Goal: Transaction & Acquisition: Subscribe to service/newsletter

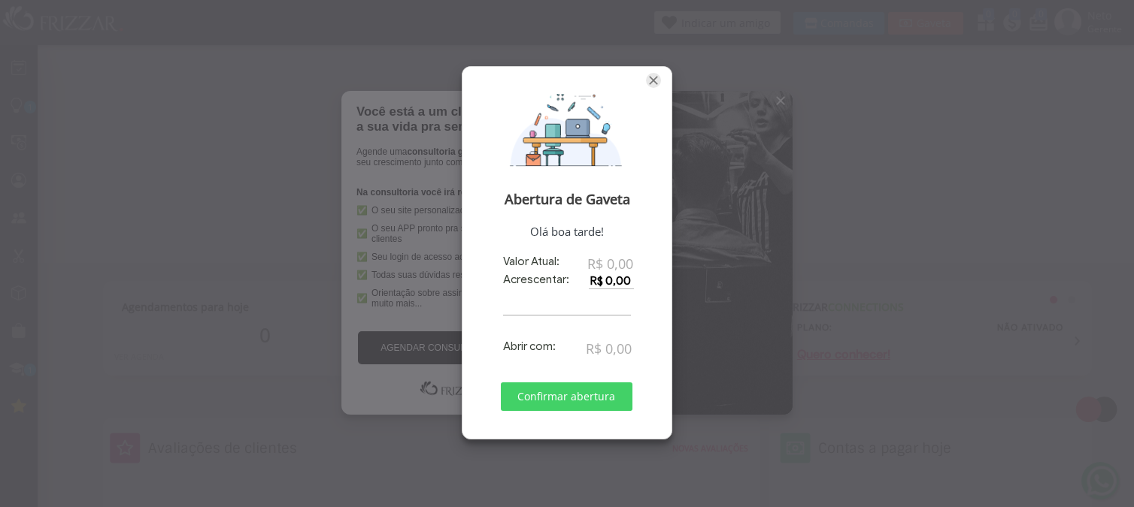
click at [653, 78] on span "Fechar" at bounding box center [653, 80] width 15 height 15
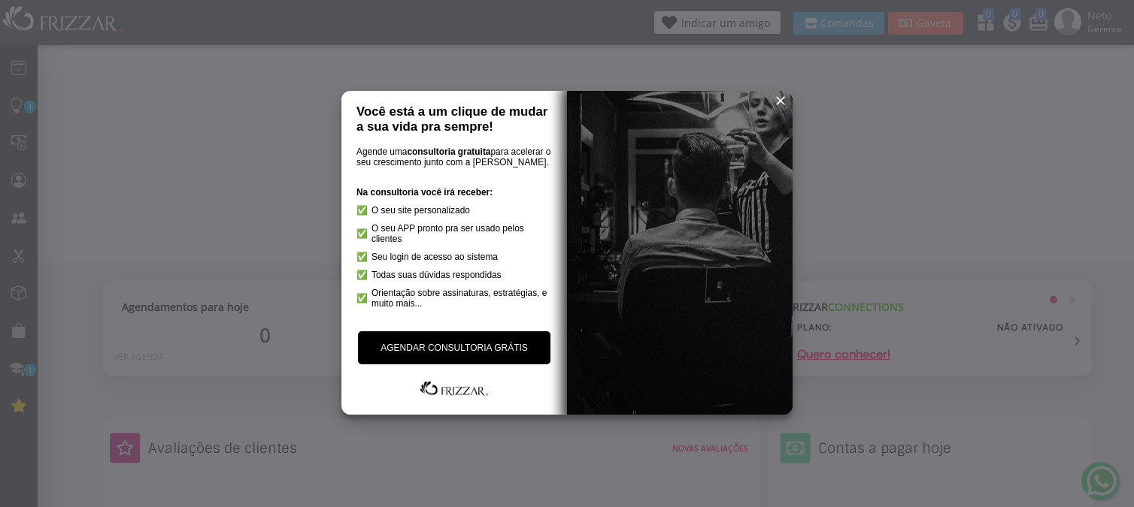
click at [781, 98] on span "reset" at bounding box center [780, 100] width 15 height 15
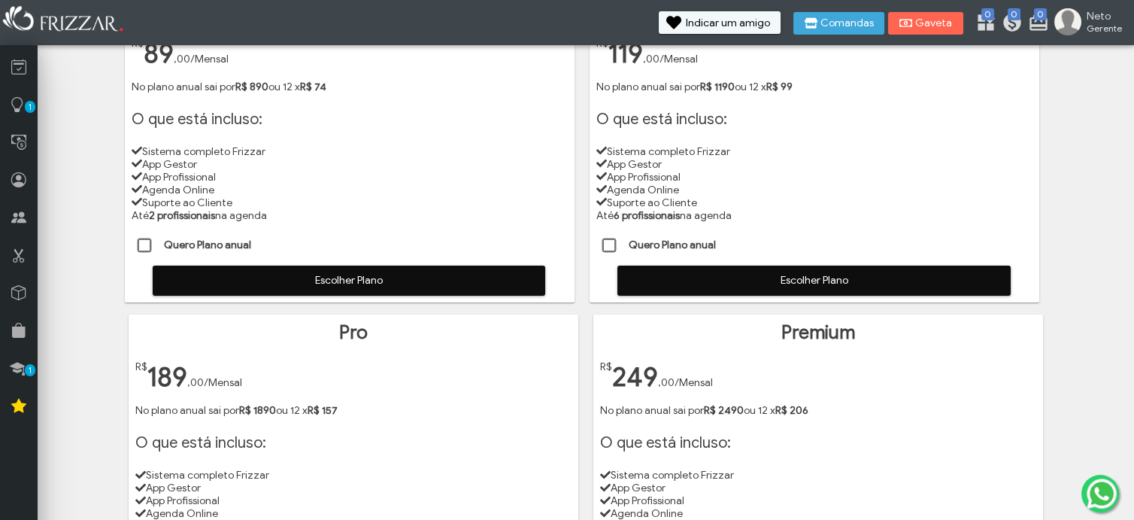
scroll to position [167, 0]
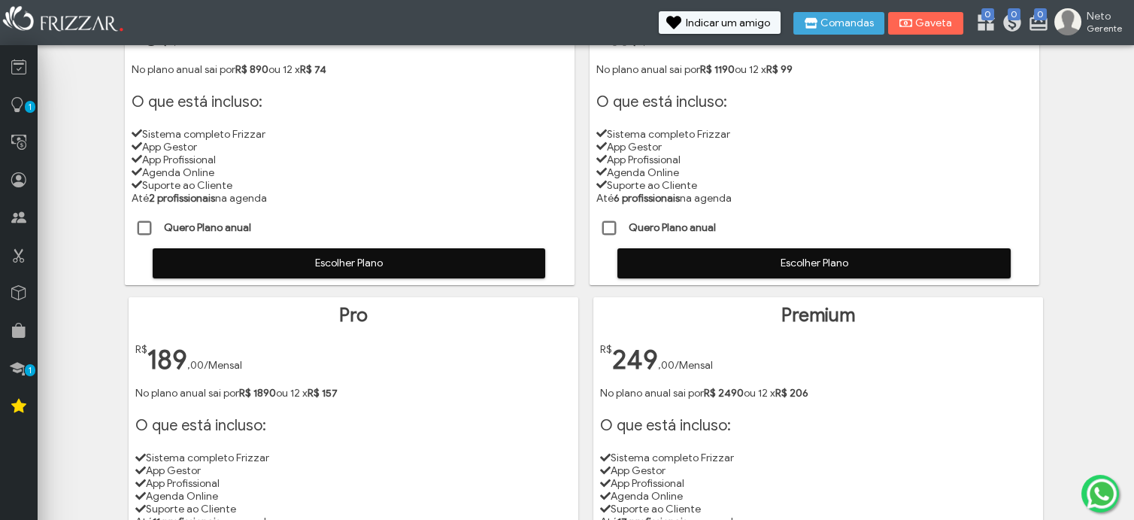
click at [141, 230] on span at bounding box center [145, 228] width 15 height 15
click at [226, 256] on span "Escolher Plano" at bounding box center [348, 263] width 371 height 23
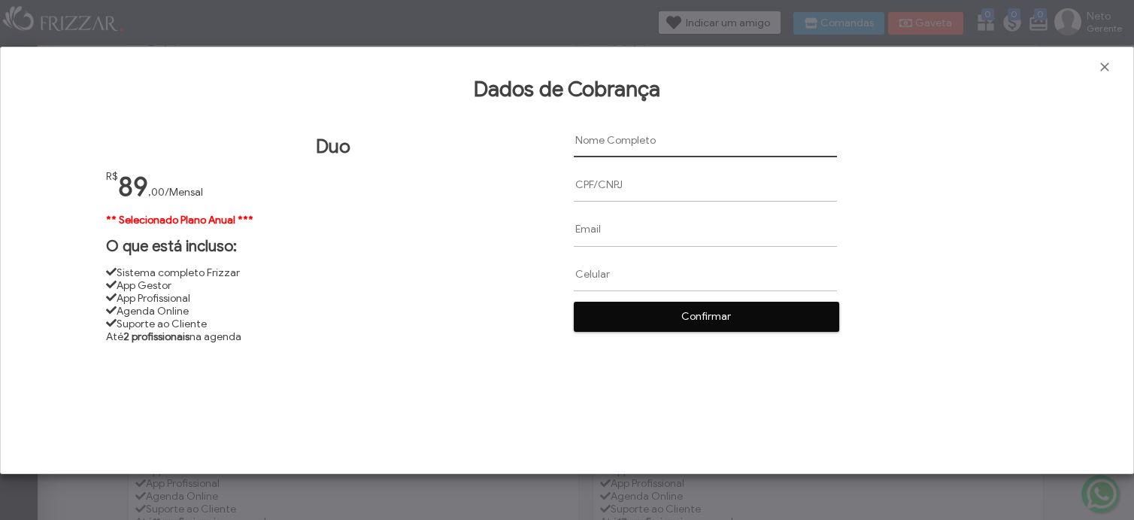
click at [589, 142] on input "text" at bounding box center [705, 140] width 263 height 34
paste input "Adonias de Freitas Trajano de Souza Neto"
type input "Adonias de Freitas Trajano de Souza Neto"
click at [592, 187] on input "text" at bounding box center [705, 185] width 263 height 34
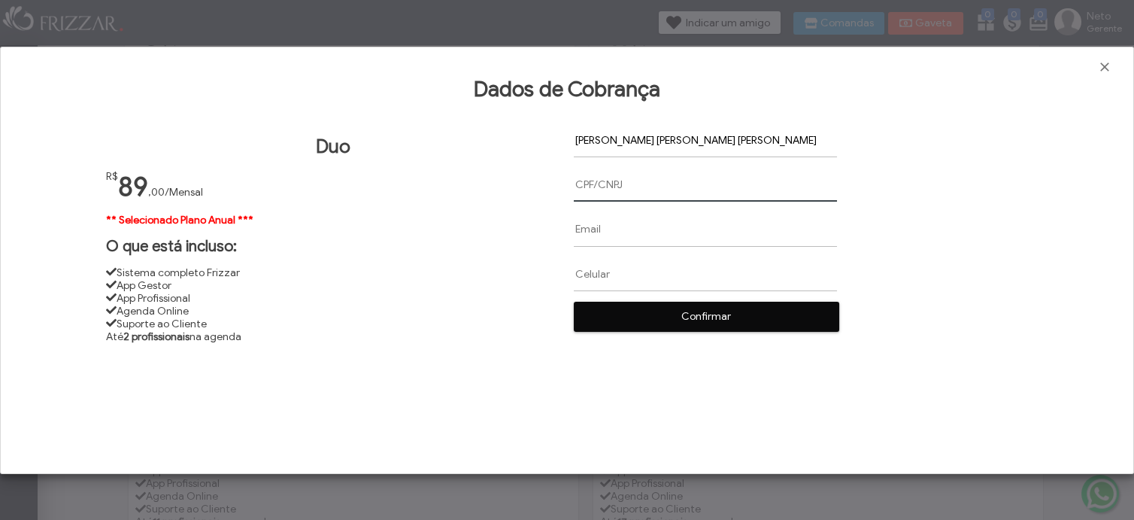
paste input "521.012.662-53"
type input "521.012.662-53"
click at [592, 235] on input "text" at bounding box center [705, 229] width 263 height 34
paste input "netotrajano.on@gmail.com"
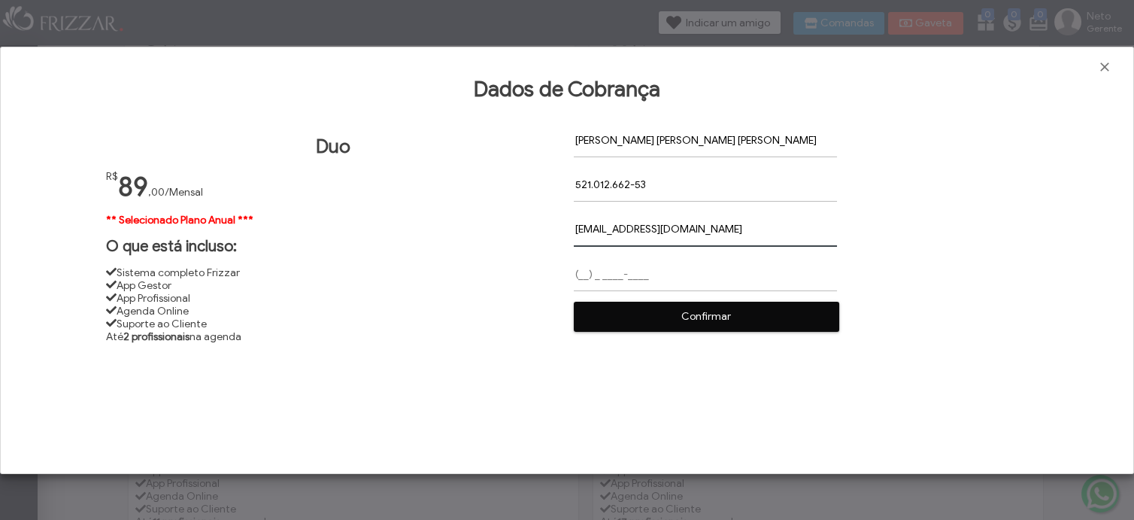
type input "netotrajano.on@gmail.com"
click at [601, 275] on input "text" at bounding box center [705, 273] width 263 height 34
paste input "(47) 9 9206-0155"
type input "(47) 9 9206-0155"
click at [665, 319] on span "Confirmar" at bounding box center [706, 316] width 244 height 23
